Goal: Communication & Community: Ask a question

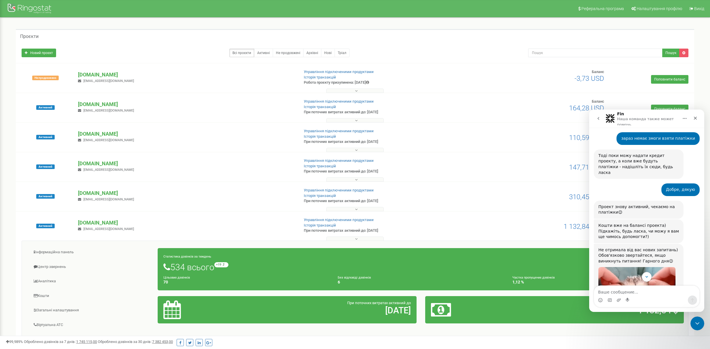
scroll to position [241, 0]
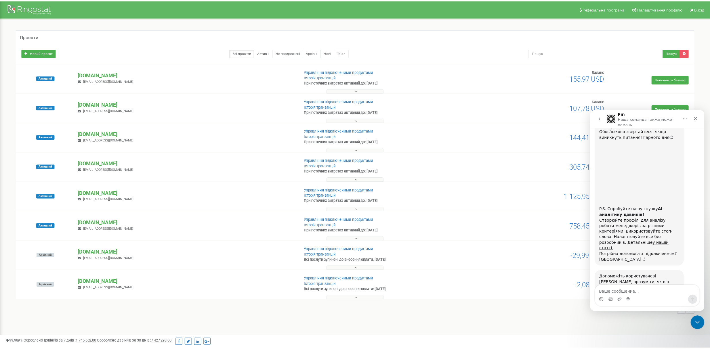
scroll to position [394, 0]
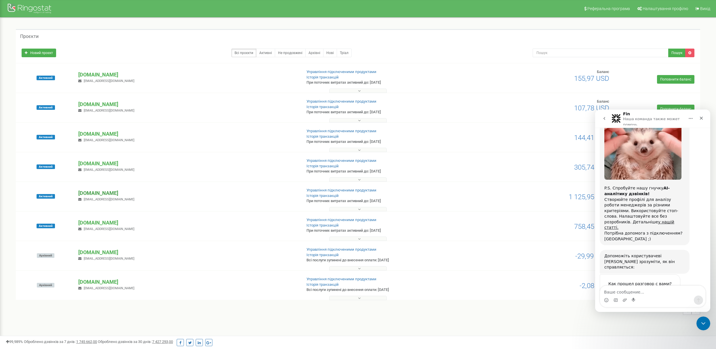
click at [108, 196] on p "[DOMAIN_NAME]" at bounding box center [187, 193] width 218 height 7
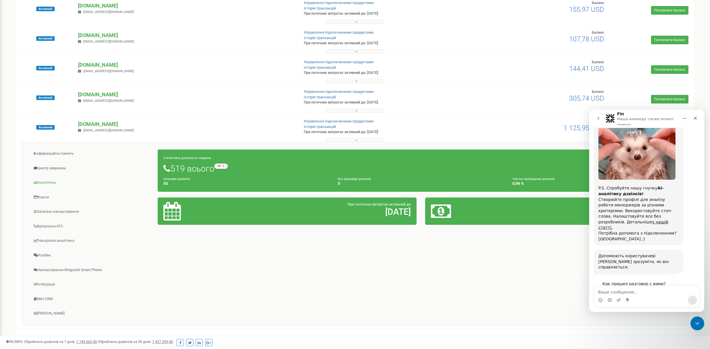
scroll to position [77, 0]
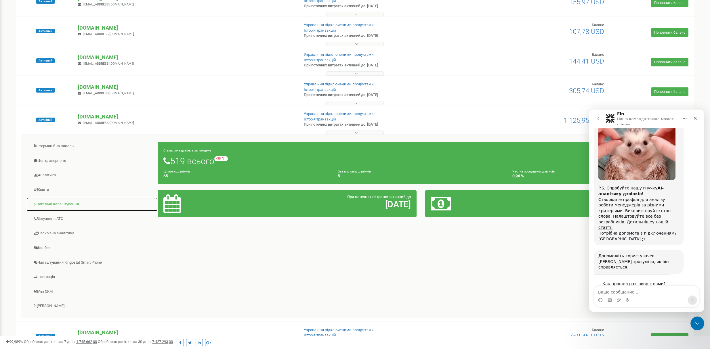
click at [58, 206] on link "Загальні налаштування" at bounding box center [92, 204] width 132 height 14
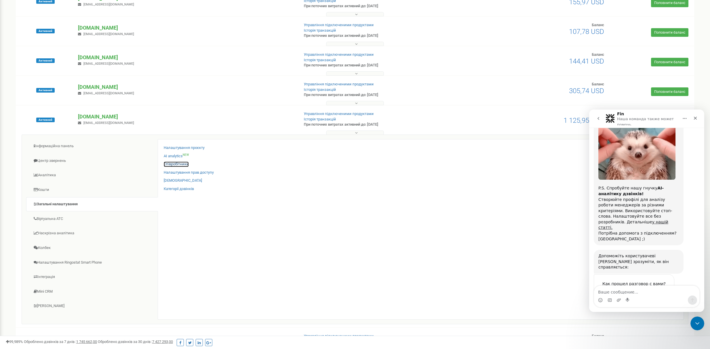
click at [178, 165] on link "Співробітники" at bounding box center [176, 164] width 25 height 5
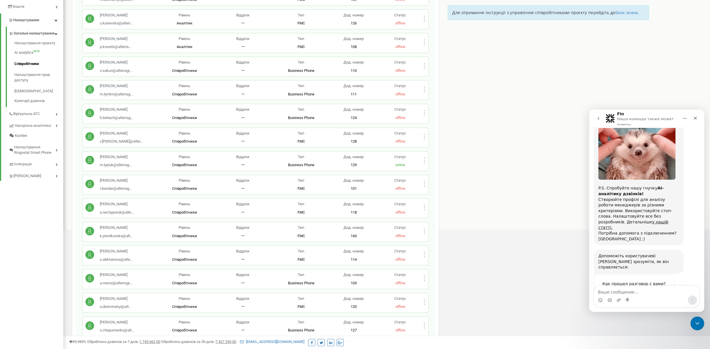
scroll to position [153, 0]
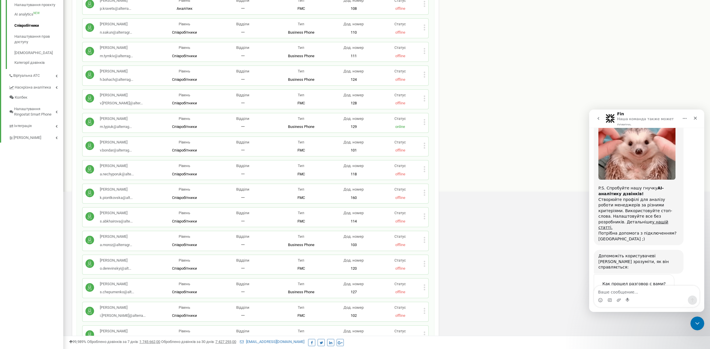
click at [599, 119] on icon "go back" at bounding box center [598, 118] width 5 height 5
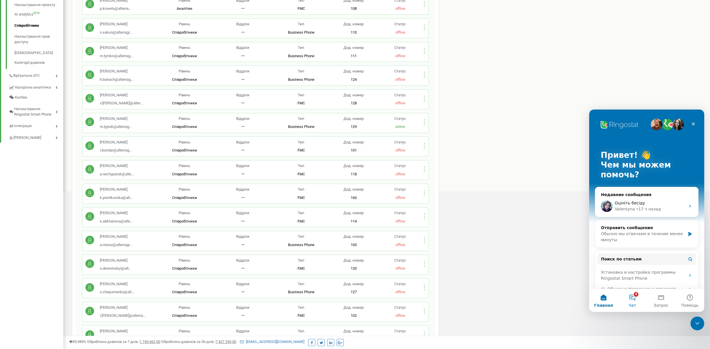
click at [632, 297] on button "4 Чат" at bounding box center [632, 300] width 29 height 23
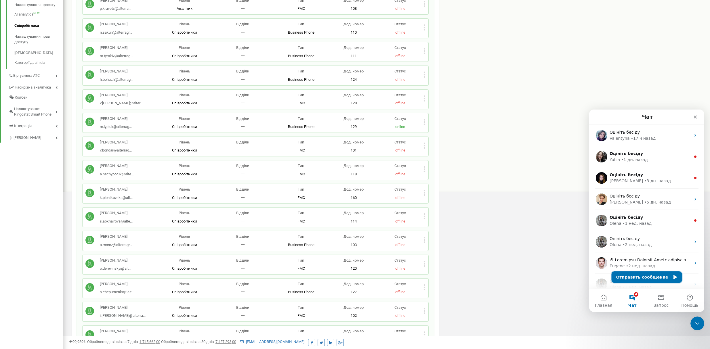
click at [640, 278] on button "Отправить сообщение" at bounding box center [647, 278] width 70 height 12
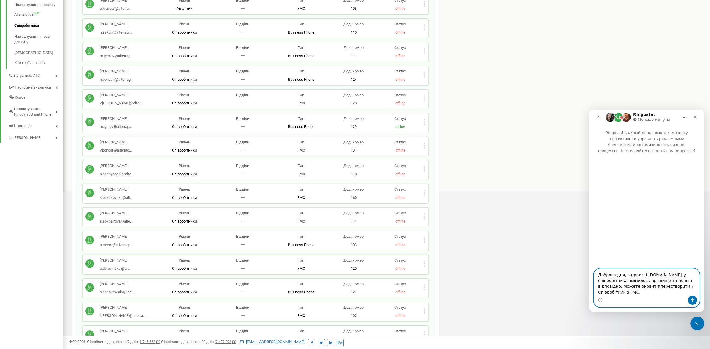
click at [613, 287] on textarea "Доброго дня, в проекті alterragroup.com.ua у співробітника змінилось прізвище т…" at bounding box center [646, 282] width 105 height 27
paste textarea "Піонтковська Христина"
click at [650, 286] on textarea "Доброго дня, в проекті alterragroup.com.ua у співробітника змінилось прізвище т…" at bounding box center [646, 279] width 105 height 33
paste textarea "k.piontkovska@alterragroup.com.ua"
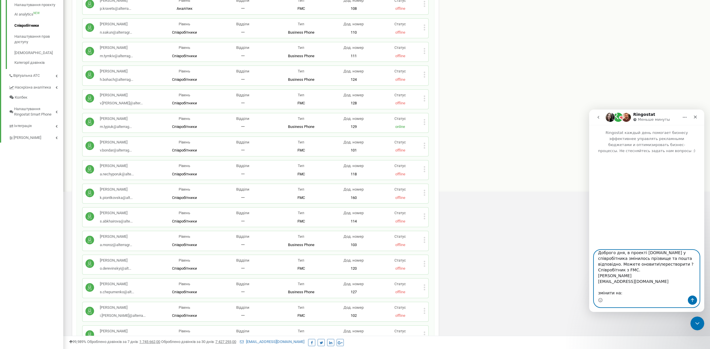
scroll to position [9, 0]
click at [631, 267] on textarea "Доброго дня, в проекті alterragroup.com.ua у співробітника змінилось прізвище т…" at bounding box center [646, 272] width 105 height 45
paste textarea "ристина"
click at [618, 293] on textarea "Доброго дня, в проекті alterragroup.com.ua у співробітника змінилось прізвище т…" at bounding box center [646, 272] width 105 height 45
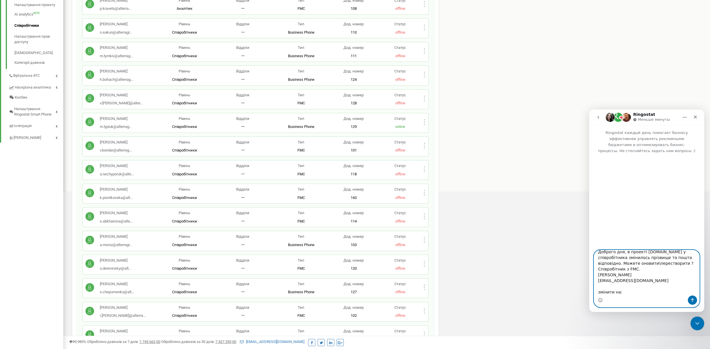
click at [631, 292] on textarea "Доброго дня, в проекті alterragroup.com.ua у співробітника змінилось прізвище т…" at bounding box center [646, 272] width 105 height 45
paste textarea "Савчук Христина"
click at [623, 295] on textarea "Доброго дня, в проекті alterragroup.com.ua у співробітника змінилось прізвище т…" at bounding box center [646, 272] width 105 height 45
paste textarea "ристина"
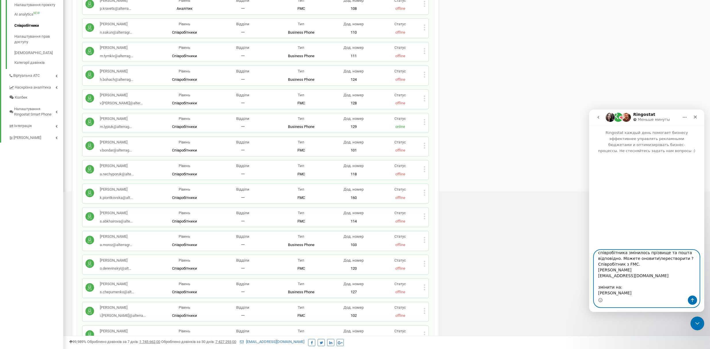
scroll to position [15, 0]
click at [624, 293] on textarea "Доброго дня, в проекті alterragroup.com.ua у співробітника змінилось прізвище т…" at bounding box center [646, 272] width 105 height 45
paste textarea "k.savchuk@alterragroup.com.ua"
type textarea "Доброго дня, в проекті alterragroup.com.ua у співробітника змінилось прізвище т…"
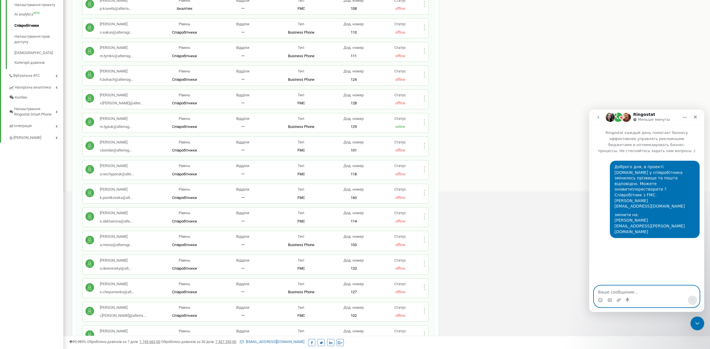
scroll to position [0, 0]
